Goal: Task Accomplishment & Management: Manage account settings

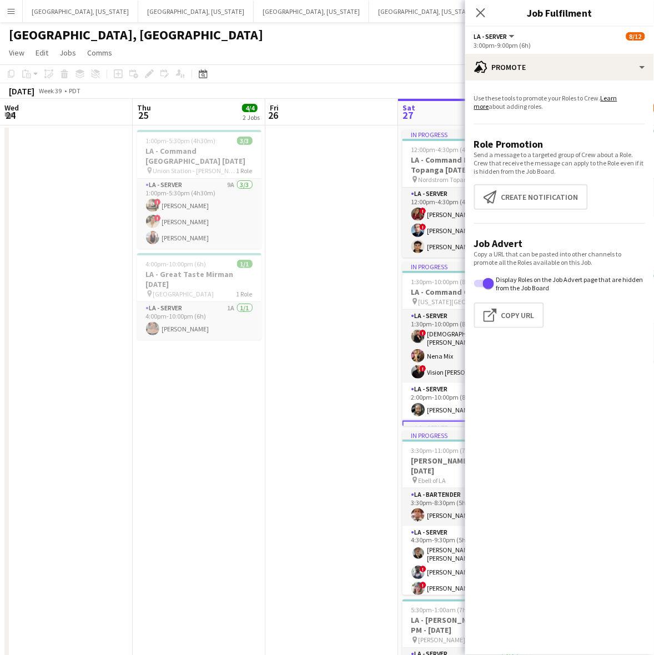
scroll to position [157, 0]
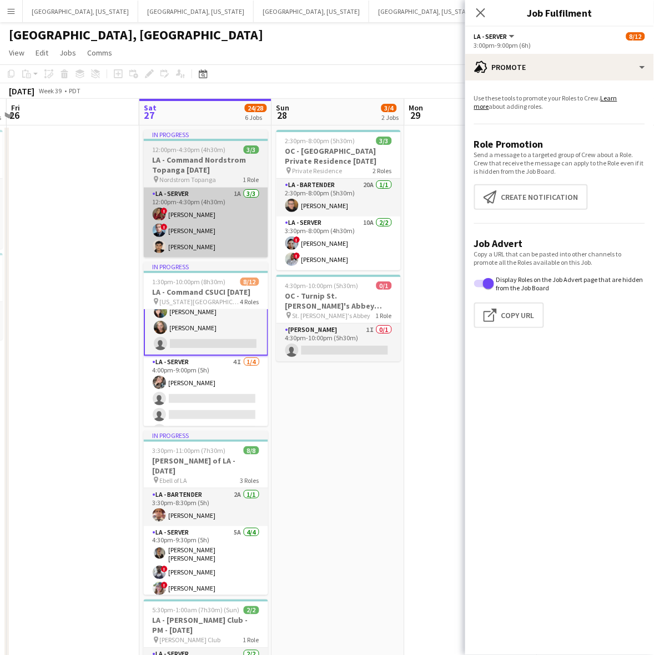
drag, startPoint x: 351, startPoint y: 293, endPoint x: 264, endPoint y: 209, distance: 121.3
click at [351, 293] on h3 "OC - Turnip St. [PERSON_NAME]'s Abbey [DATE]" at bounding box center [338, 301] width 124 height 20
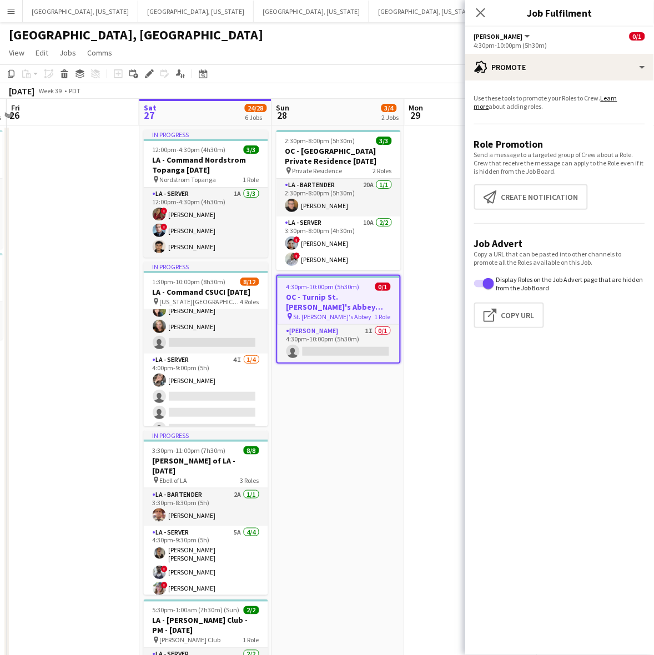
scroll to position [156, 0]
click at [153, 72] on icon at bounding box center [152, 70] width 3 height 3
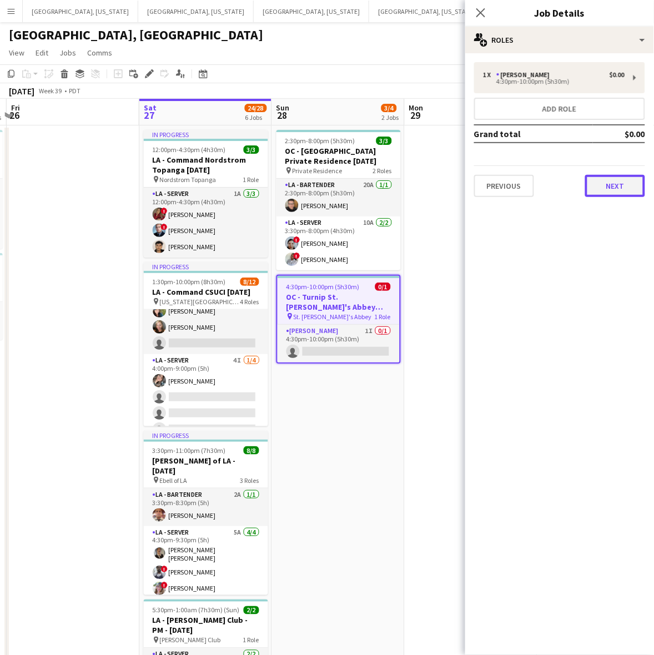
click at [620, 177] on button "Next" at bounding box center [615, 186] width 60 height 22
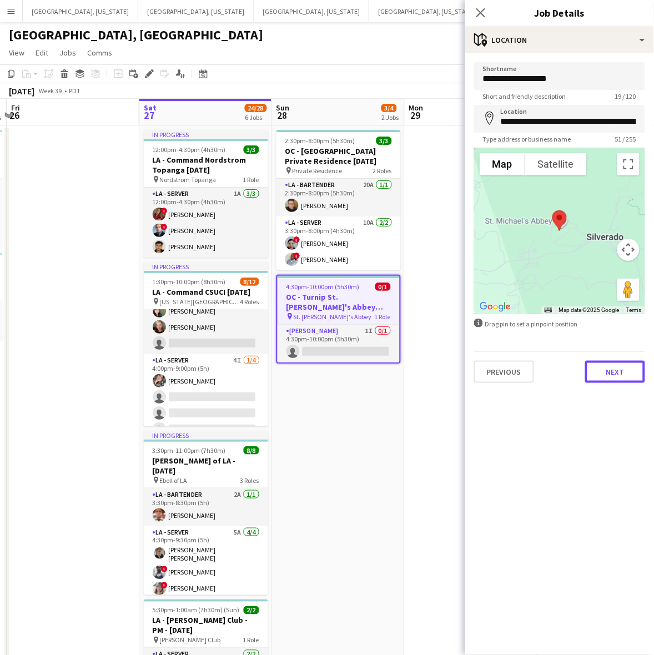
click at [634, 379] on button "Next" at bounding box center [615, 372] width 60 height 22
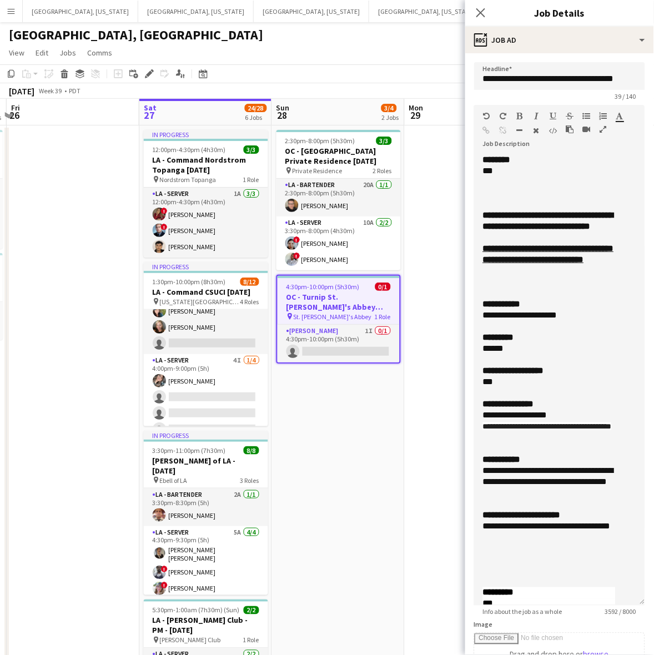
drag, startPoint x: 638, startPoint y: 214, endPoint x: 665, endPoint y: 612, distance: 399.5
click at [653, 612] on html "Menu Boards Boards Boards All jobs Status Workforce Workforce My Workforce Recr…" at bounding box center [327, 463] width 654 height 926
click at [480, 507] on div "**********" at bounding box center [559, 386] width 171 height 465
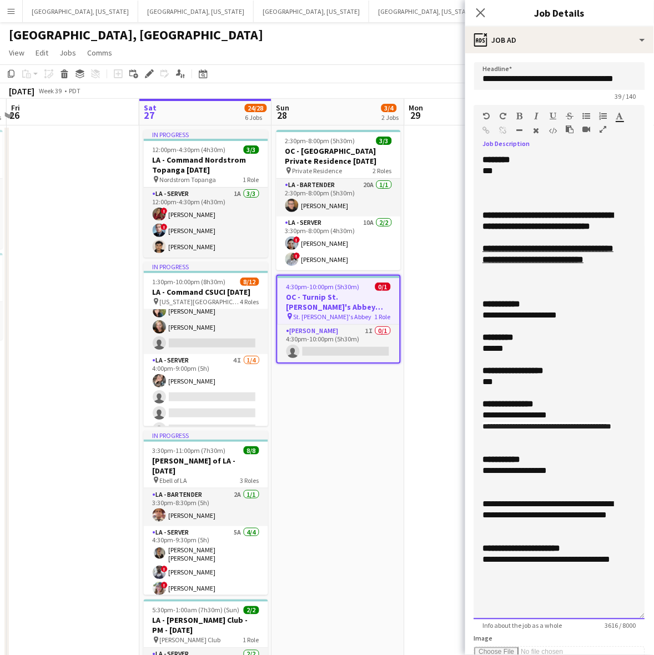
click at [490, 487] on div at bounding box center [549, 481] width 133 height 11
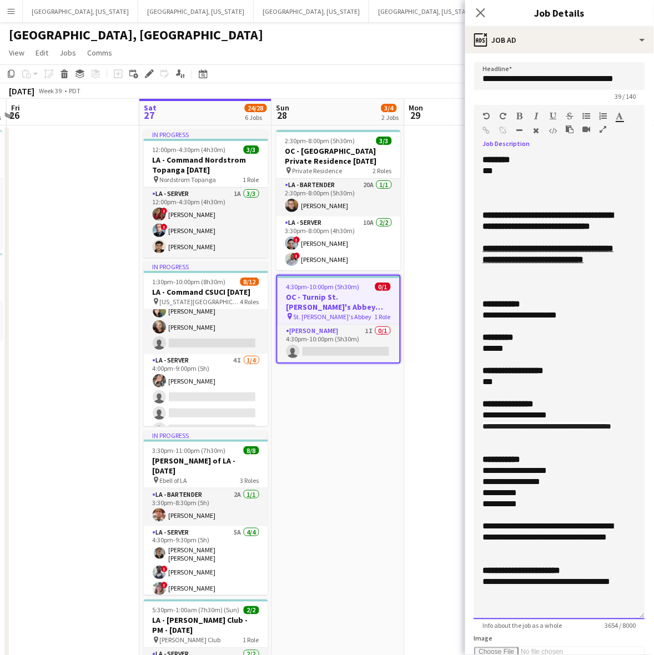
click at [517, 554] on div "**********" at bounding box center [549, 537] width 133 height 33
click at [498, 521] on div at bounding box center [549, 515] width 133 height 11
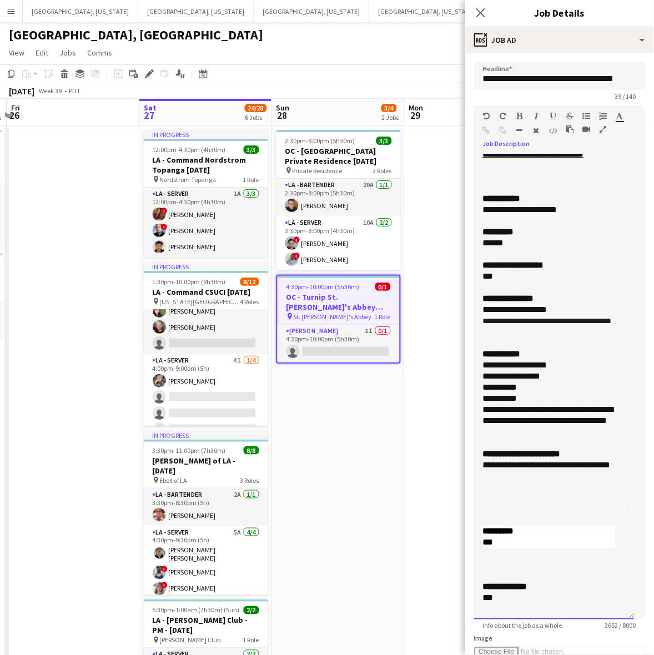
scroll to position [208, 0]
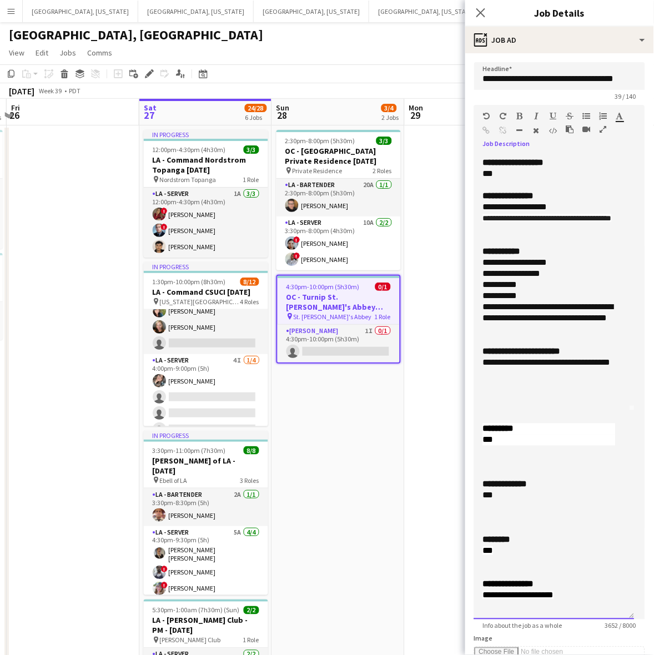
click at [511, 346] on div at bounding box center [549, 340] width 133 height 11
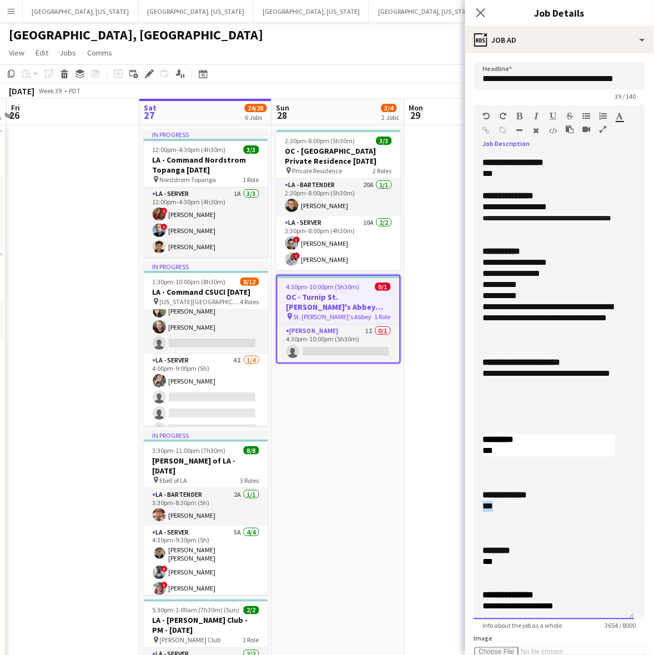
drag, startPoint x: 492, startPoint y: 545, endPoint x: 479, endPoint y: 546, distance: 13.3
click at [480, 546] on div "**********" at bounding box center [554, 386] width 160 height 465
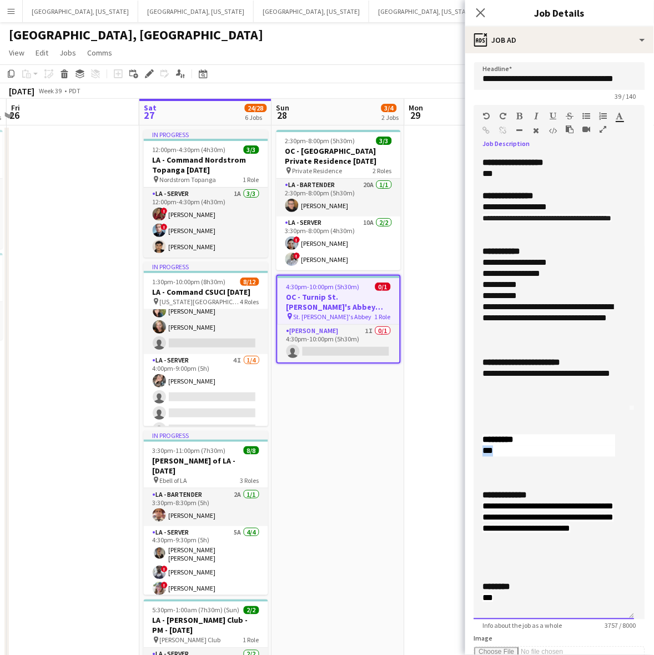
drag, startPoint x: 487, startPoint y: 487, endPoint x: 475, endPoint y: 486, distance: 12.3
click at [475, 487] on div "**********" at bounding box center [554, 386] width 160 height 465
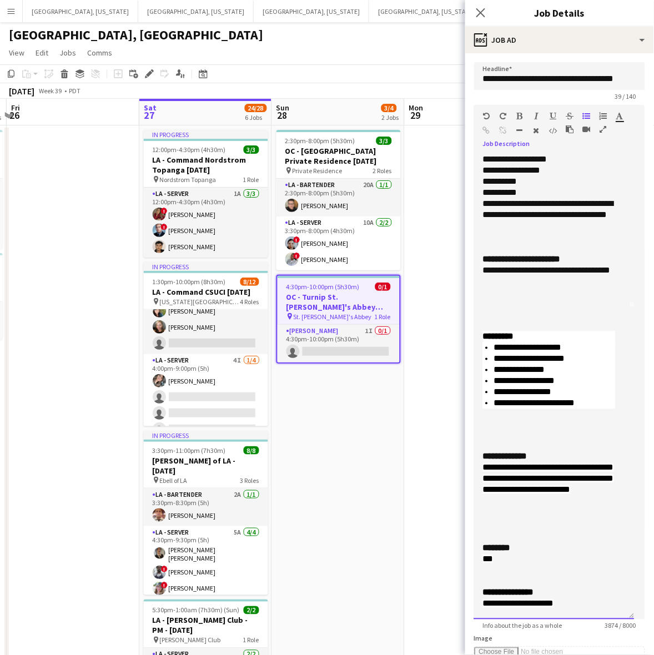
scroll to position [416, 0]
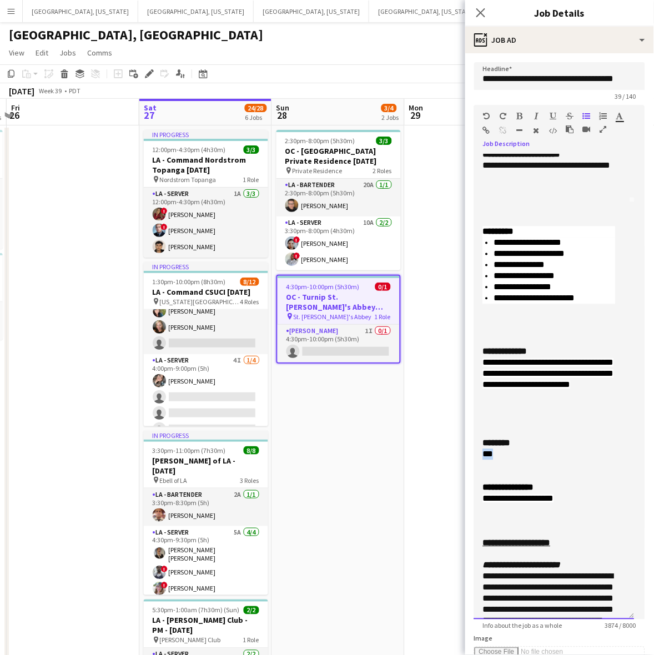
drag, startPoint x: 500, startPoint y: 490, endPoint x: 461, endPoint y: 486, distance: 38.4
click at [461, 486] on body "Menu Boards Boards Boards All jobs Status Workforce Workforce My Workforce Recr…" at bounding box center [327, 463] width 654 height 926
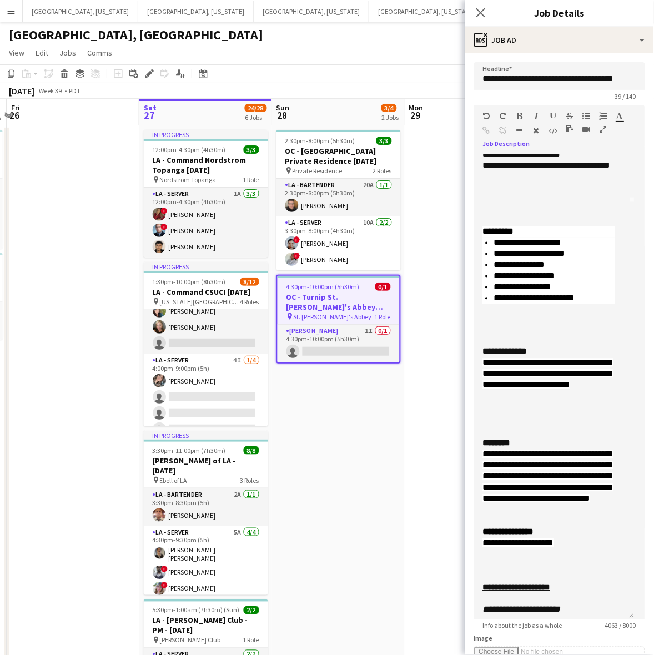
drag, startPoint x: 390, startPoint y: 448, endPoint x: 437, endPoint y: 370, distance: 90.9
click at [392, 447] on app-date-cell "2:30pm-8:00pm (5h30m) 3/3 OC - Moloo Private Residence 9.28.25 pin Private Resi…" at bounding box center [338, 525] width 133 height 801
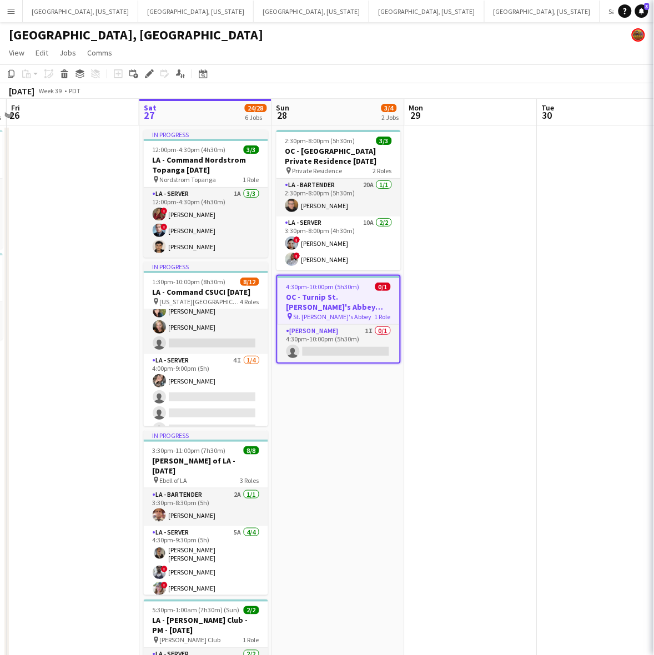
scroll to position [0, 256]
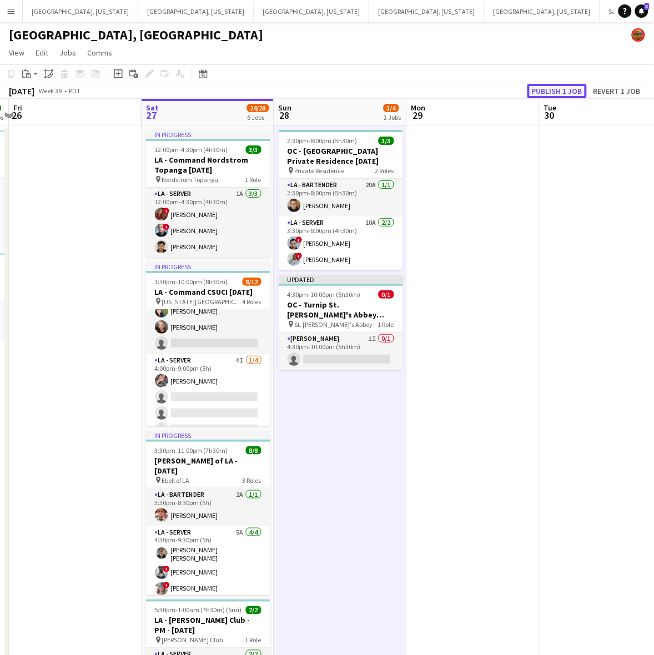
click at [556, 89] on button "Publish 1 job" at bounding box center [556, 91] width 59 height 14
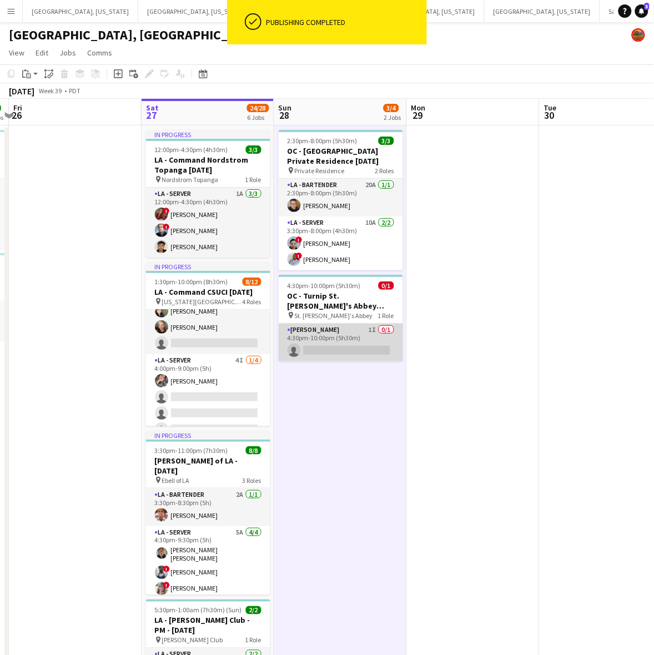
click at [365, 340] on app-card-role "LA - Cook 1I 0/1 4:30pm-10:00pm (5h30m) single-neutral-actions" at bounding box center [341, 343] width 124 height 38
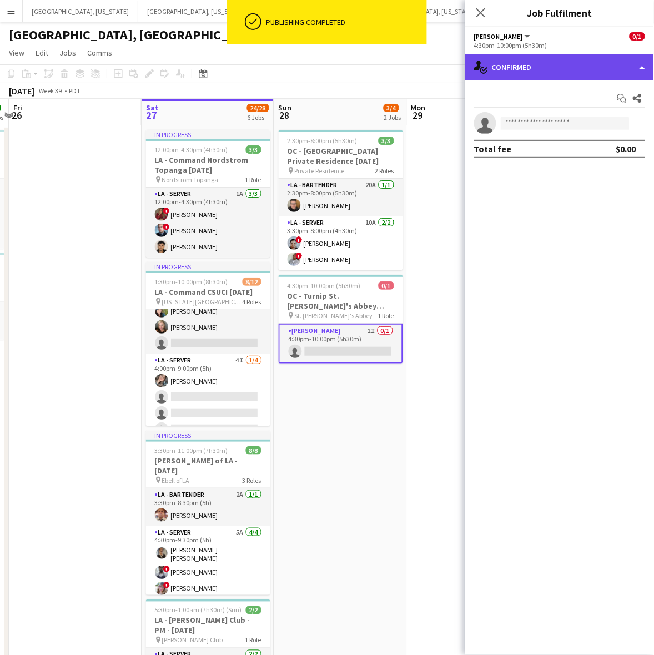
click at [537, 68] on div "single-neutral-actions-check-2 Confirmed" at bounding box center [559, 67] width 189 height 27
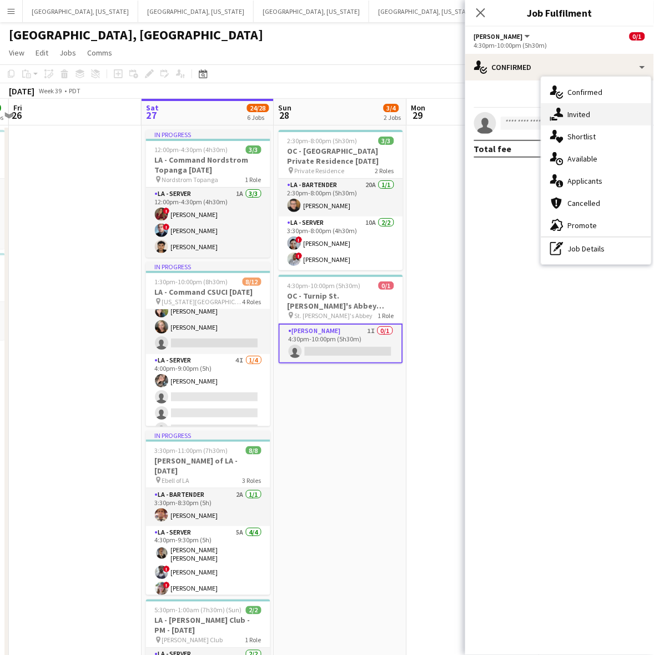
click at [571, 107] on div "single-neutral-actions-share-1 Invited" at bounding box center [596, 114] width 110 height 22
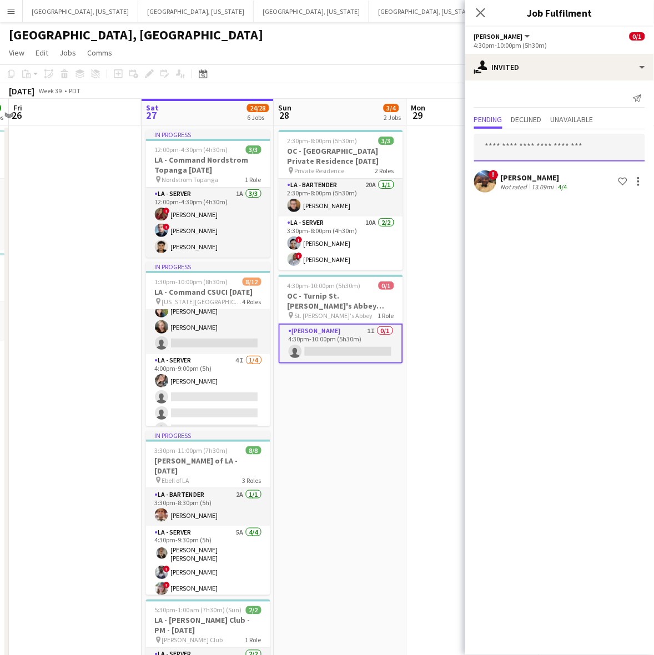
click at [521, 146] on input "text" at bounding box center [559, 148] width 171 height 28
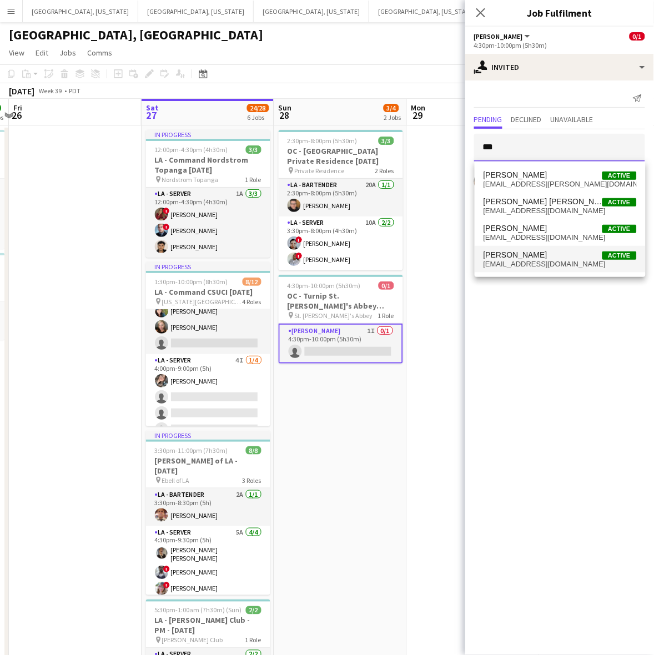
type input "***"
click at [522, 251] on span "Ceslee Moradel" at bounding box center [516, 254] width 64 height 9
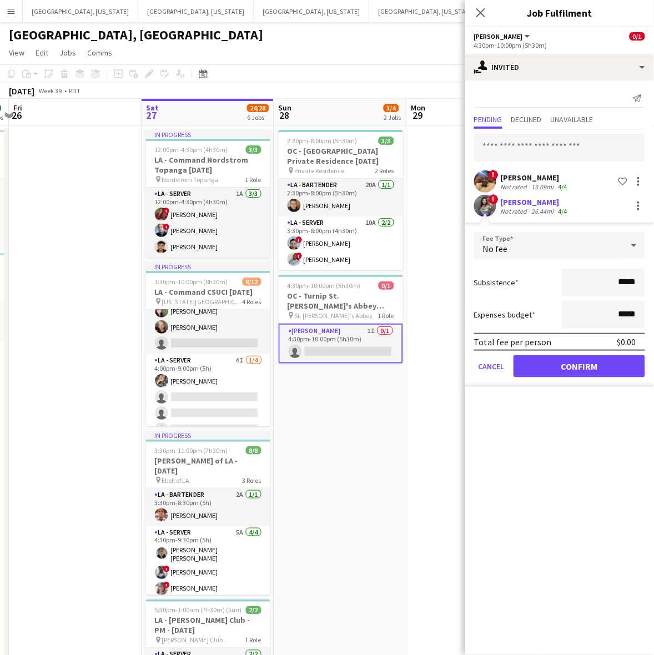
click at [590, 378] on form "Fee Type No fee Subsistence ***** Expenses budget ***** Total fee per person $0…" at bounding box center [559, 309] width 189 height 155
click at [585, 359] on button "Confirm" at bounding box center [580, 366] width 132 height 22
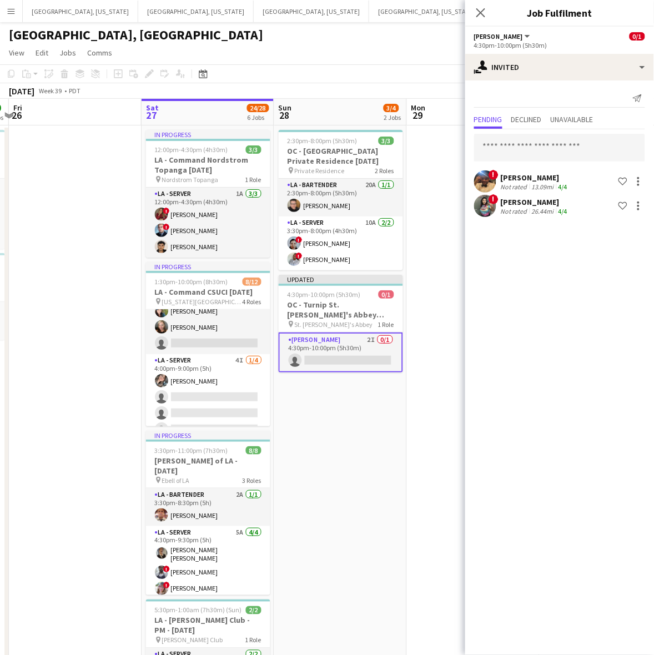
click at [492, 198] on span "!" at bounding box center [494, 199] width 10 height 10
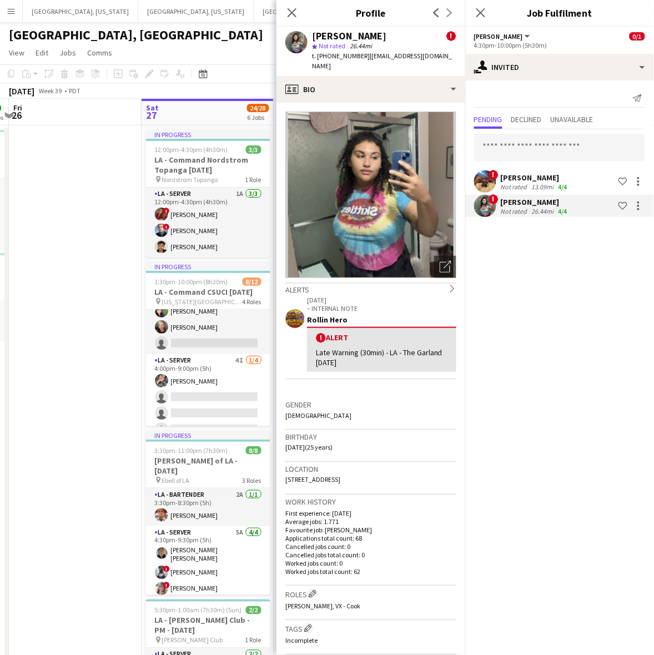
click at [491, 203] on div "!" at bounding box center [485, 206] width 22 height 22
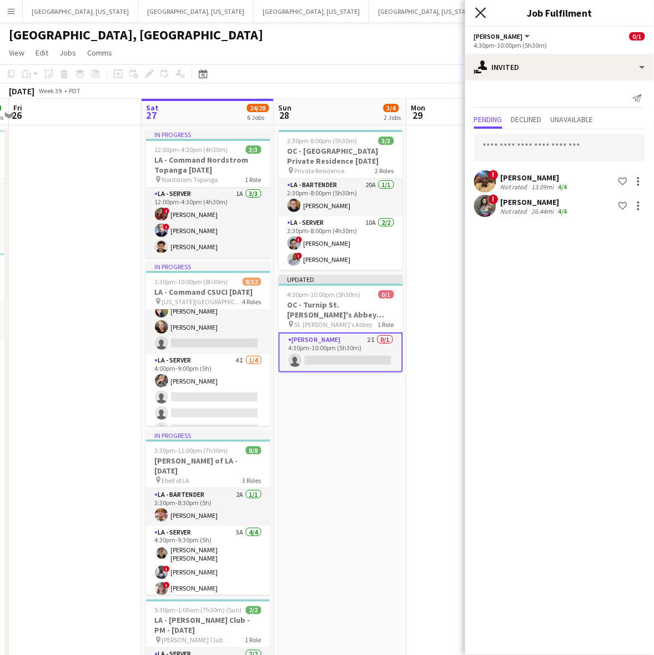
click at [481, 11] on icon "Close pop-in" at bounding box center [480, 12] width 11 height 11
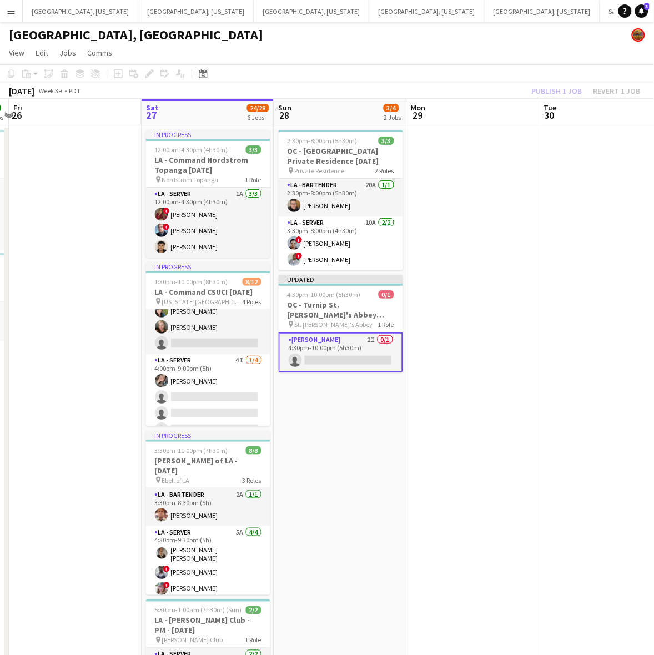
click at [454, 47] on app-page-menu "View Day view expanded Day view collapsed Month view Date picker Jump to today …" at bounding box center [327, 53] width 654 height 21
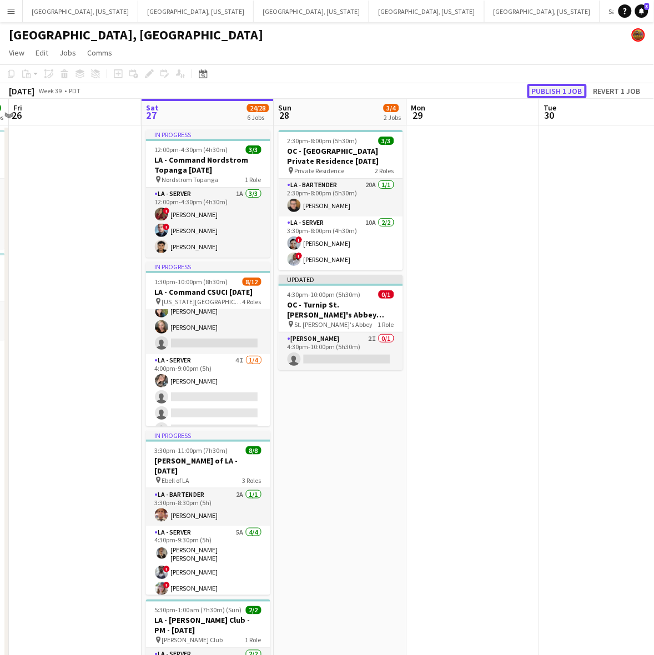
click at [547, 93] on button "Publish 1 job" at bounding box center [556, 91] width 59 height 14
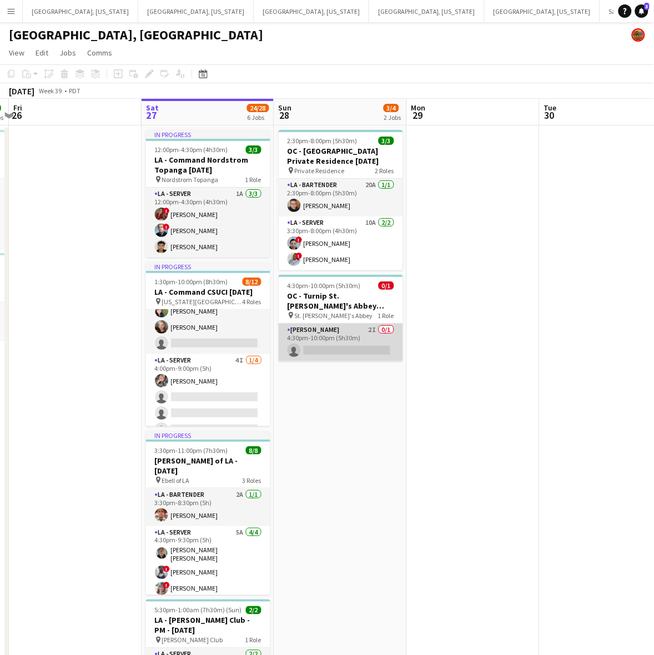
click at [365, 330] on app-card-role "LA - Cook 2I 0/1 4:30pm-10:00pm (5h30m) single-neutral-actions" at bounding box center [341, 343] width 124 height 38
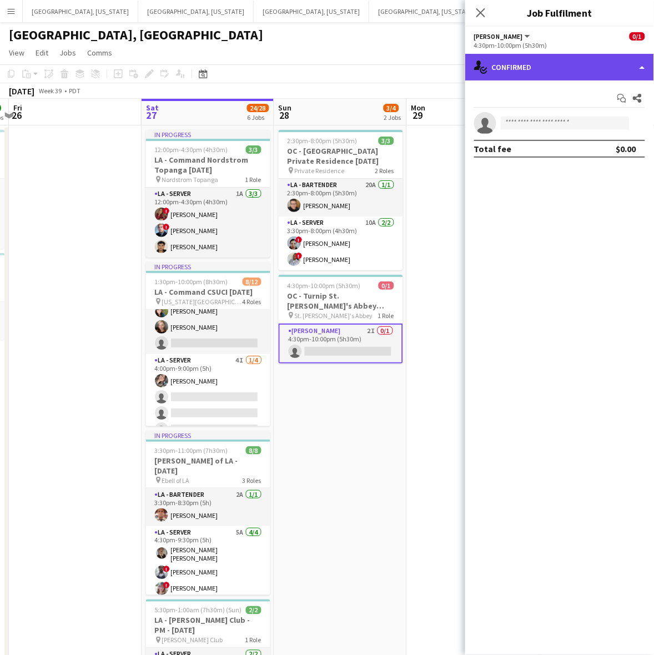
click at [532, 64] on div "single-neutral-actions-check-2 Confirmed" at bounding box center [559, 67] width 189 height 27
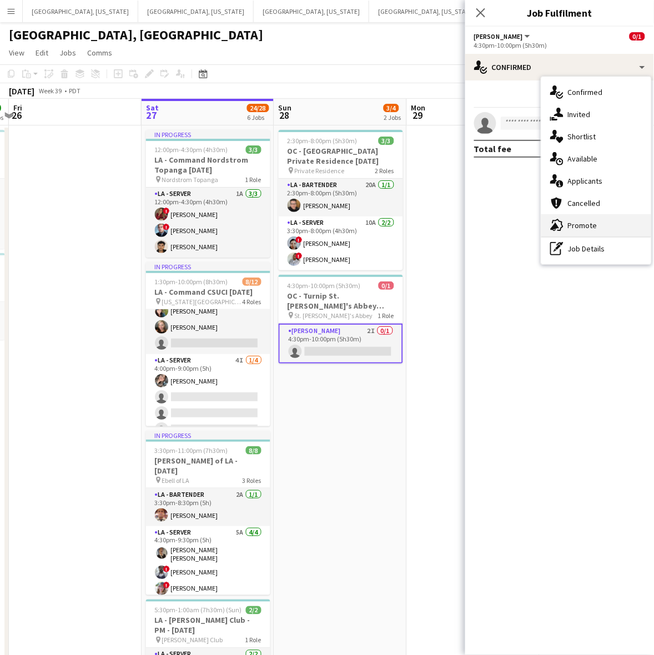
click at [600, 221] on div "advertising-megaphone Promote" at bounding box center [596, 225] width 110 height 22
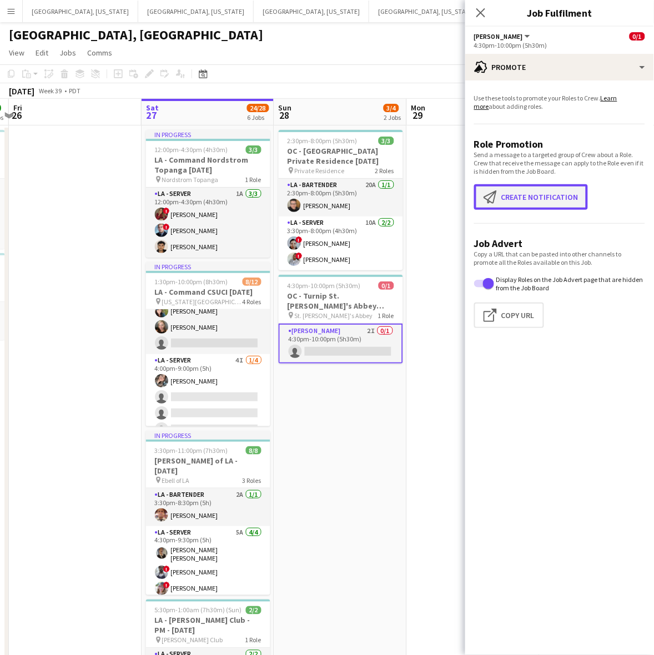
click at [565, 193] on button "Create notification Create notification" at bounding box center [531, 197] width 114 height 26
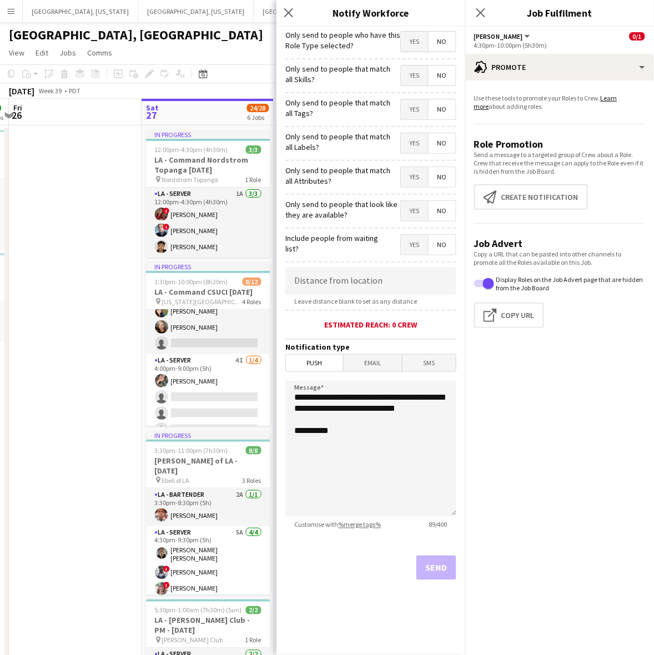
click at [414, 39] on span "Yes" at bounding box center [414, 42] width 27 height 20
click at [376, 360] on span "Email" at bounding box center [373, 363] width 59 height 17
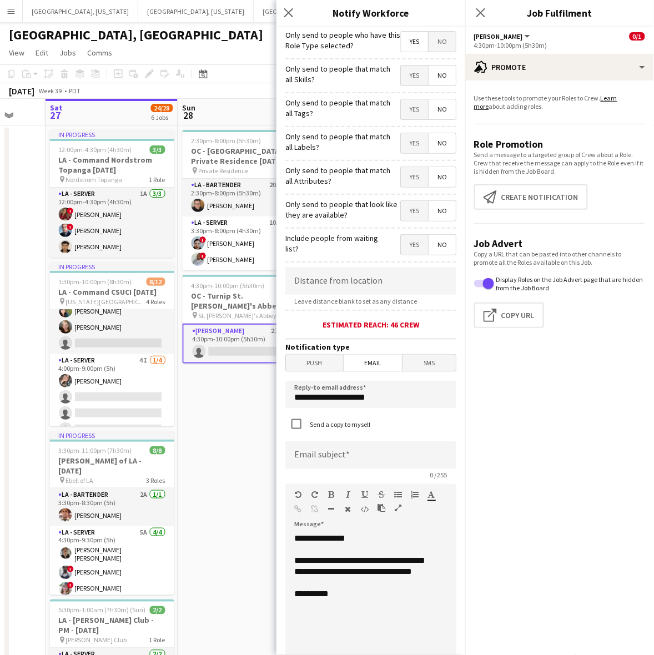
drag, startPoint x: 104, startPoint y: 385, endPoint x: 22, endPoint y: 401, distance: 83.7
click at [0, 406] on html "Menu Boards Boards Boards All jobs Status Workforce Workforce My Workforce Recr…" at bounding box center [327, 463] width 654 height 926
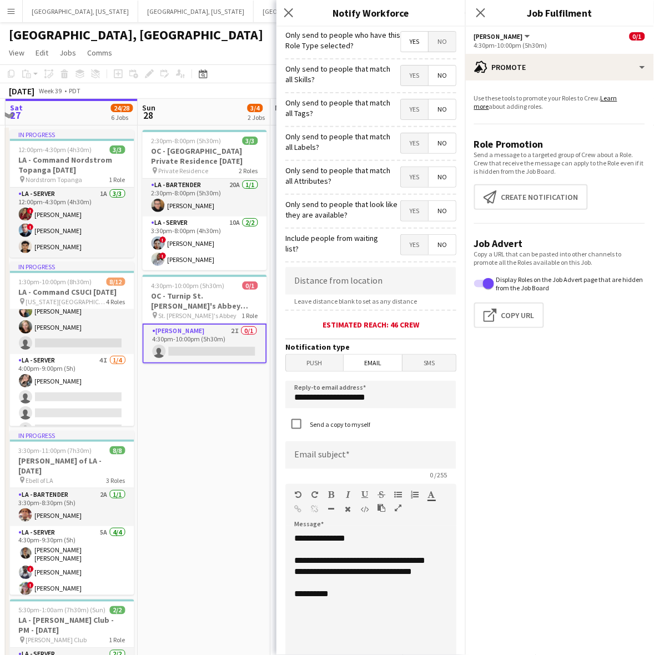
scroll to position [0, 414]
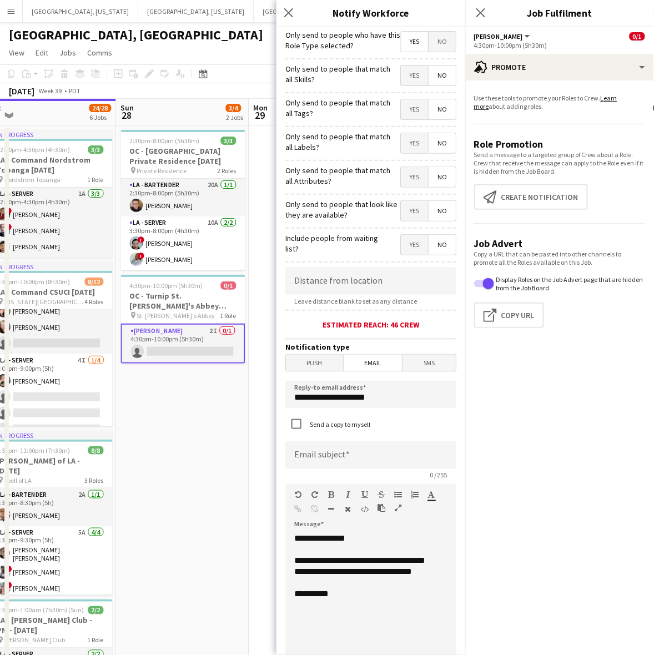
drag, startPoint x: 259, startPoint y: 406, endPoint x: 198, endPoint y: 417, distance: 62.7
click at [198, 417] on app-calendar-viewport "Wed 24 Thu 25 4/4 2 Jobs Fri 26 Sat 27 24/28 6 Jobs Sun 28 3/4 2 Jobs Mon 29 Tu…" at bounding box center [327, 512] width 654 height 827
click at [361, 372] on div "Push Email SMS" at bounding box center [370, 363] width 171 height 18
click at [373, 367] on span "Email" at bounding box center [373, 363] width 59 height 17
drag, startPoint x: 394, startPoint y: 401, endPoint x: 264, endPoint y: 415, distance: 131.1
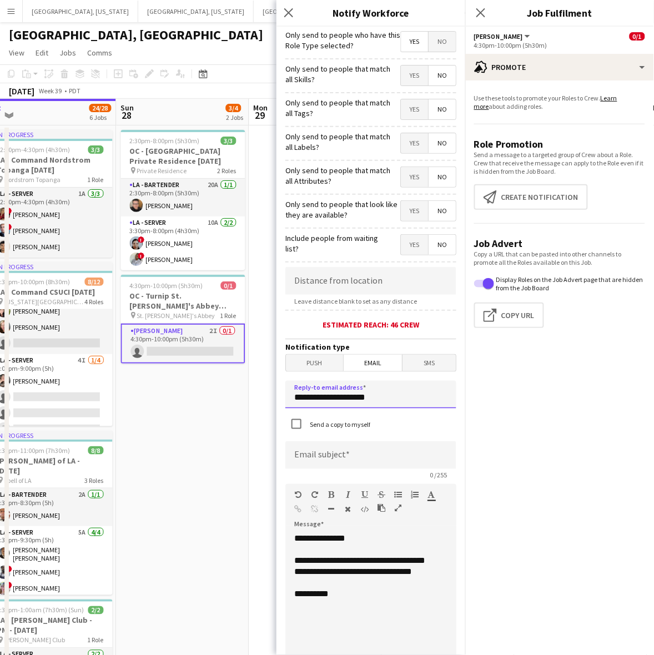
click at [262, 416] on body "Menu Boards Boards Boards All jobs Status Workforce Workforce My Workforce Recr…" at bounding box center [327, 463] width 654 height 926
type input "**********"
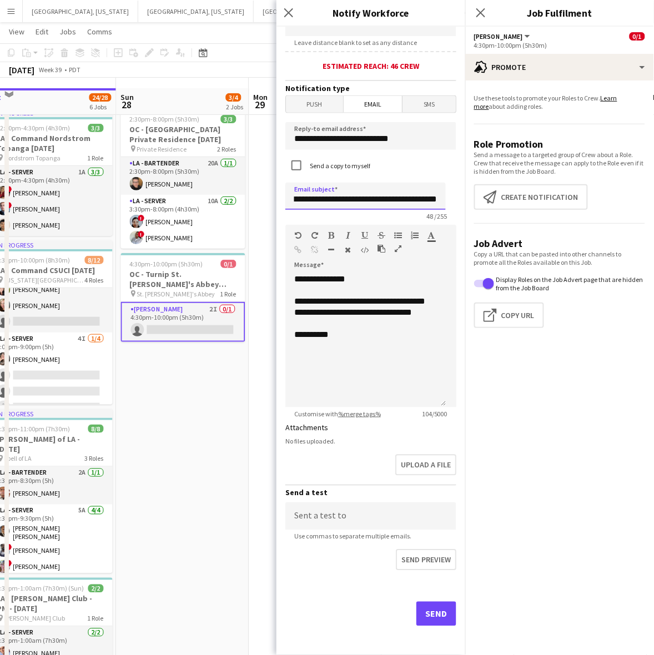
scroll to position [69, 0]
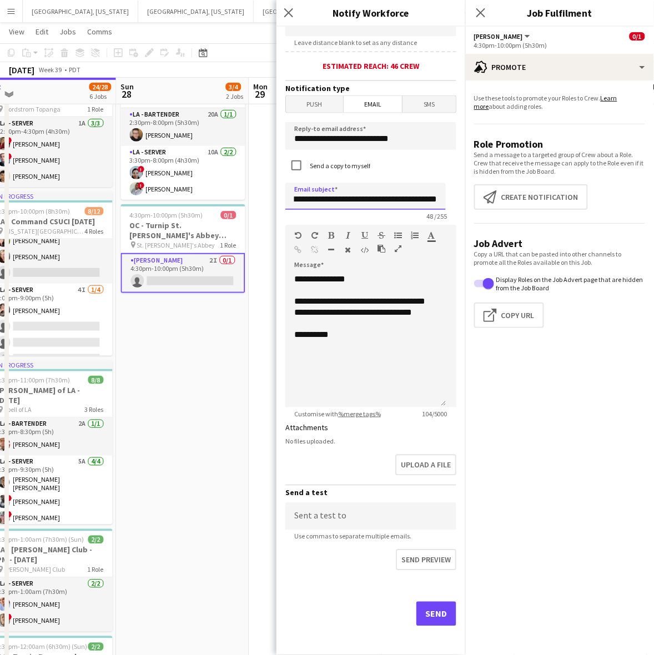
type input "**********"
click at [436, 613] on button "Send" at bounding box center [436, 614] width 40 height 24
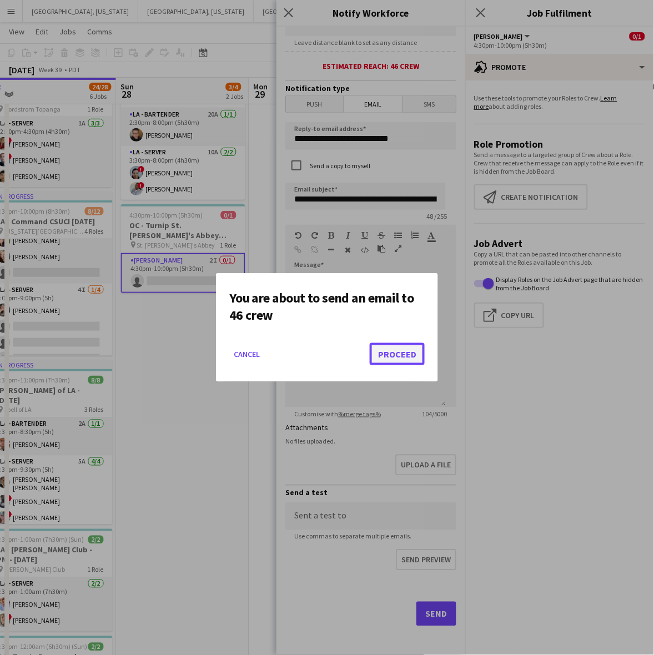
click at [390, 350] on button "Proceed" at bounding box center [397, 354] width 55 height 22
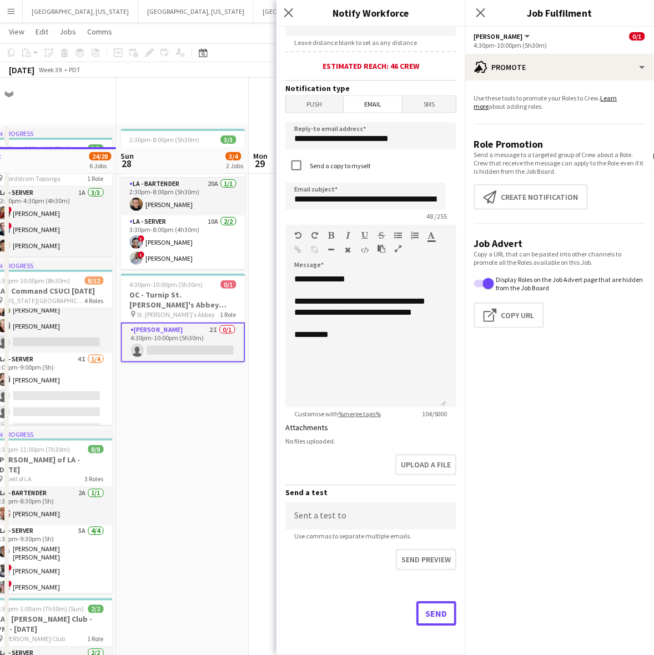
scroll to position [69, 0]
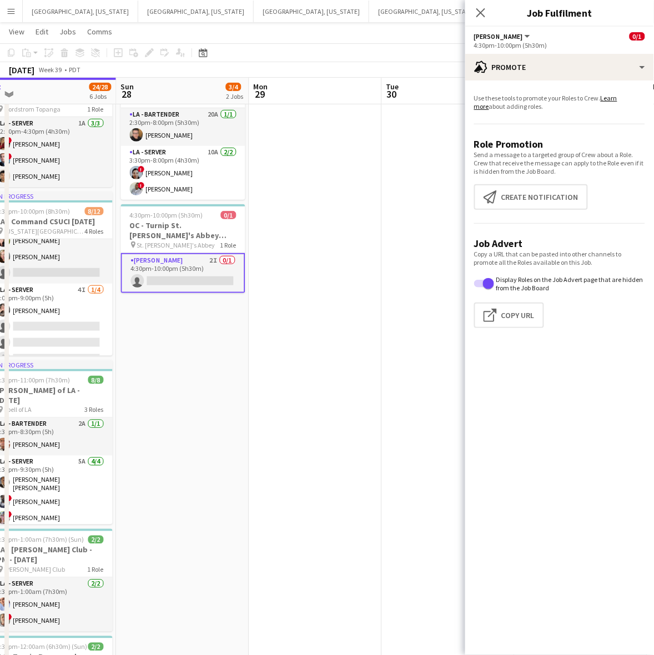
click at [315, 227] on app-date-cell at bounding box center [315, 455] width 133 height 801
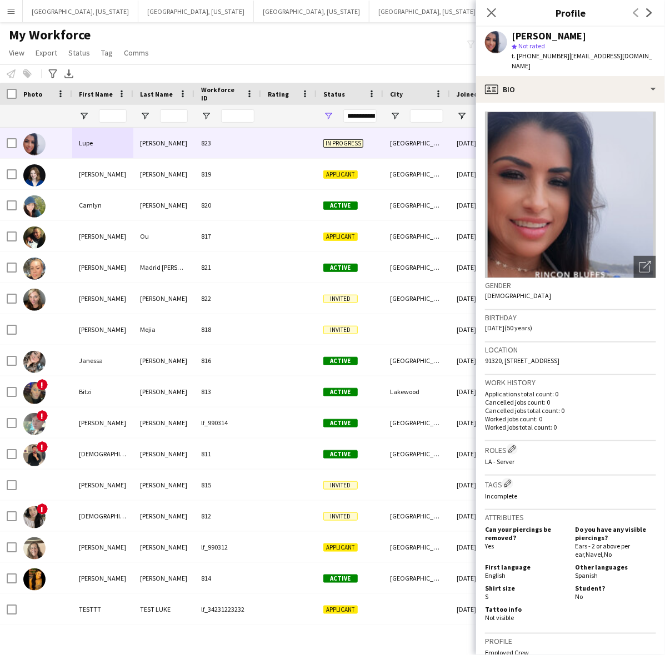
click at [359, 37] on div "My Workforce View Views Default view New view Update view Delete view Edit name…" at bounding box center [332, 46] width 665 height 38
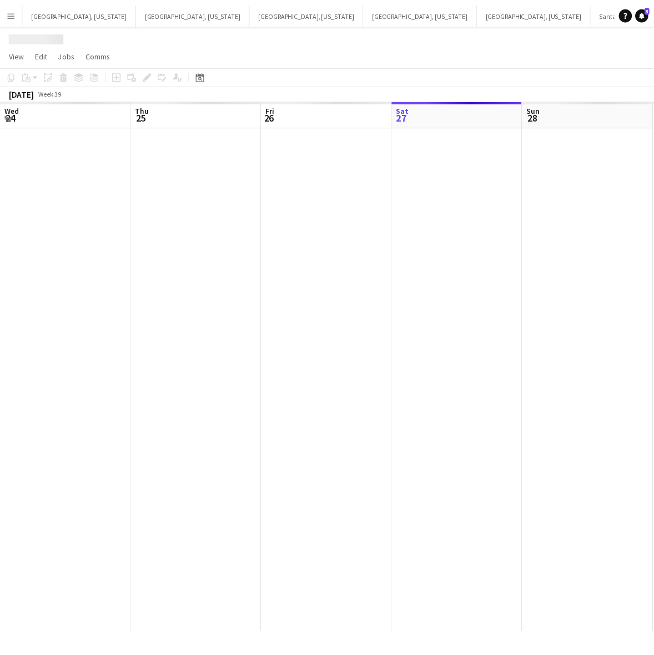
scroll to position [0, 265]
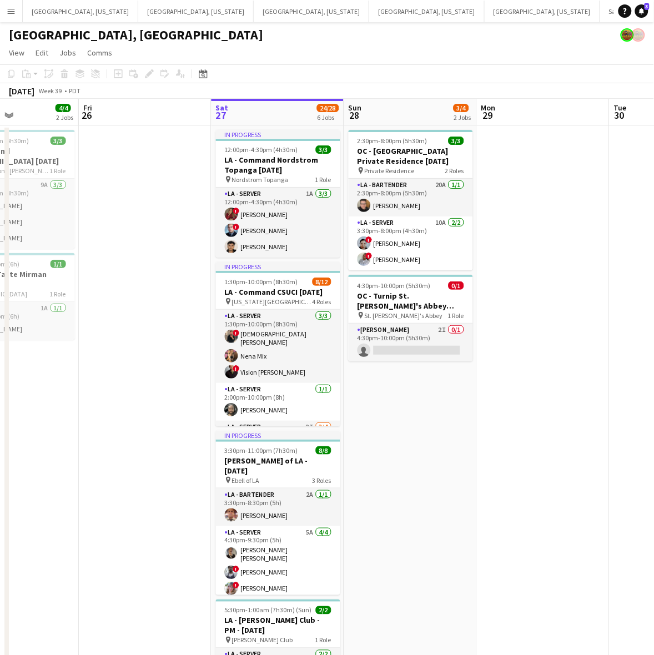
click at [397, 410] on app-calendar-viewport "Tue 23 Wed 24 Thu 25 4/4 2 Jobs Fri 26 Sat 27 24/28 6 Jobs Sun 28 3/4 2 Jobs Mo…" at bounding box center [327, 512] width 654 height 827
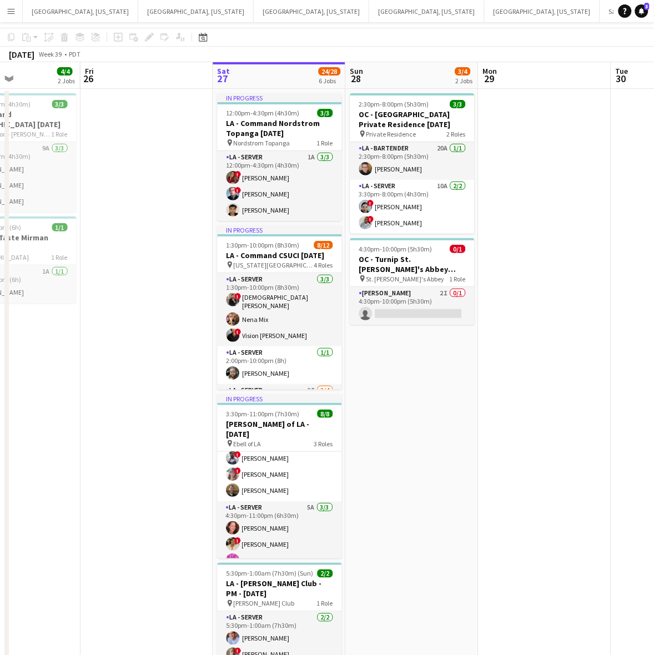
scroll to position [0, 0]
